Goal: Information Seeking & Learning: Learn about a topic

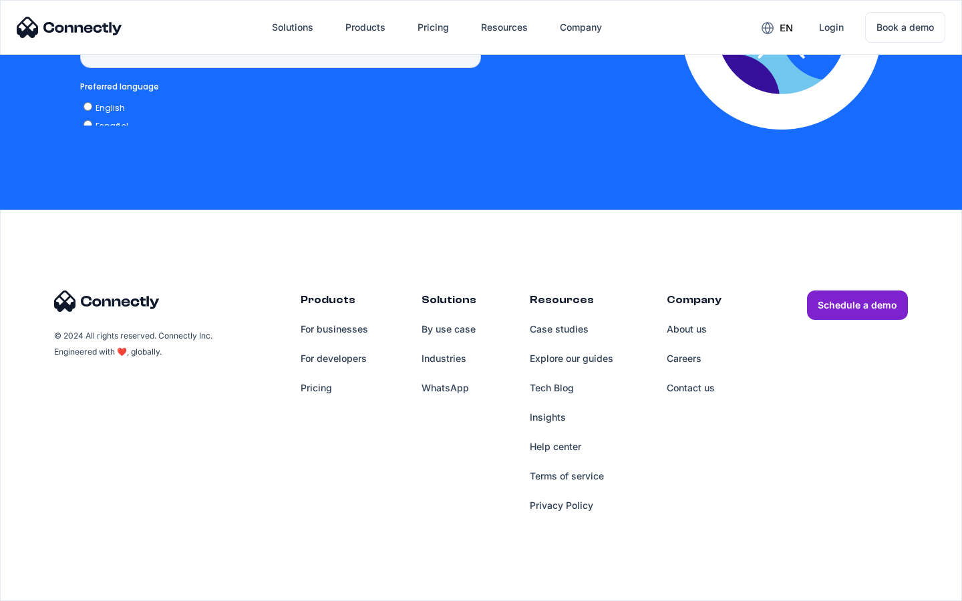
scroll to position [2948, 0]
